Goal: Task Accomplishment & Management: Use online tool/utility

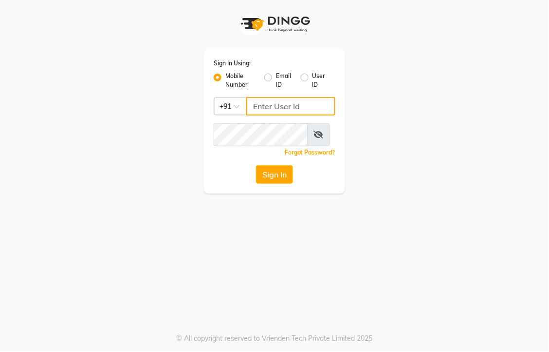
drag, startPoint x: 0, startPoint y: 0, endPoint x: 290, endPoint y: 118, distance: 313.4
click at [290, 115] on input "Username" at bounding box center [290, 106] width 89 height 19
type input "9393027297"
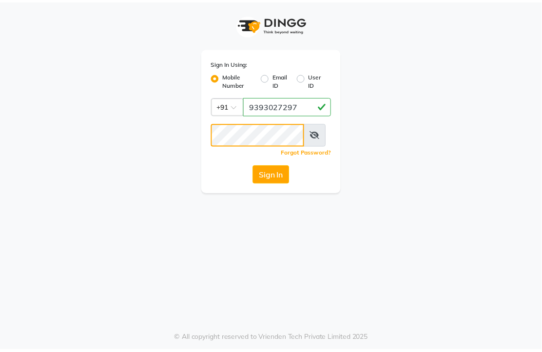
scroll to position [0, 0]
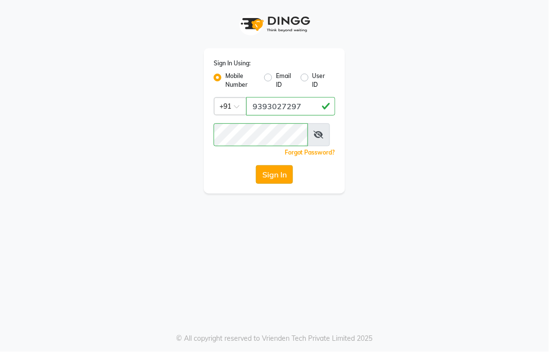
click at [270, 184] on button "Sign In" at bounding box center [274, 174] width 37 height 19
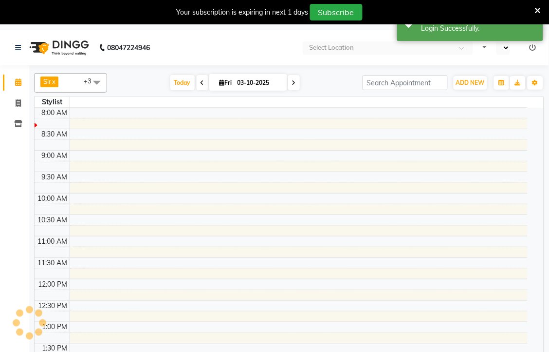
select select "en"
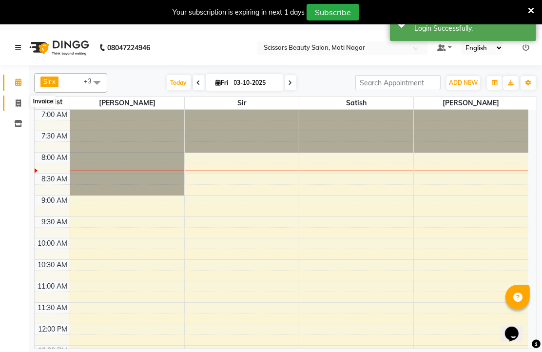
click at [18, 103] on icon at bounding box center [18, 102] width 5 height 7
select select "service"
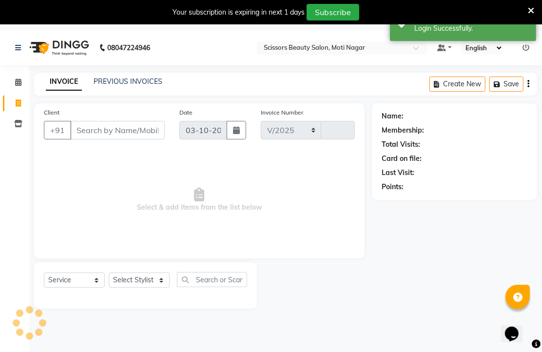
select select "7057"
type input "3843"
click at [531, 8] on icon at bounding box center [531, 10] width 6 height 9
